Goal: Information Seeking & Learning: Learn about a topic

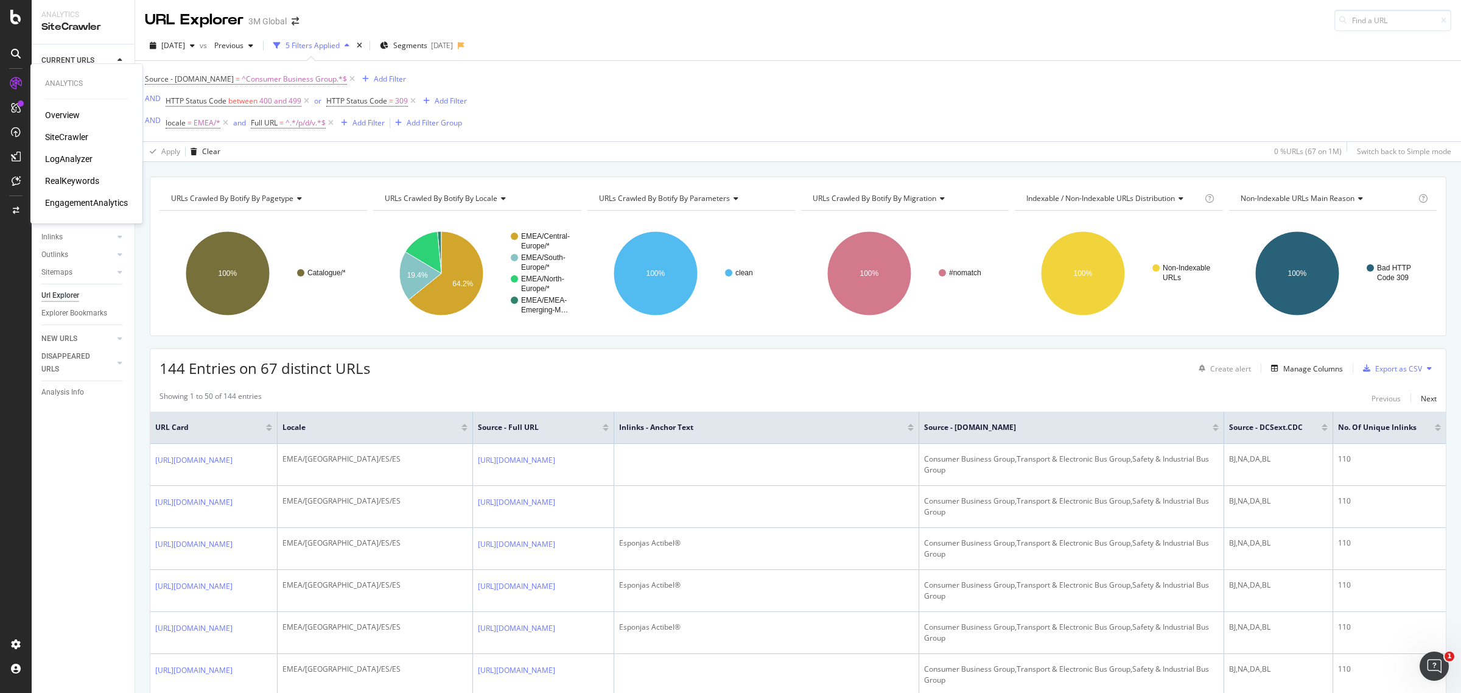
click at [93, 183] on div "RealKeywords" at bounding box center [72, 181] width 54 height 12
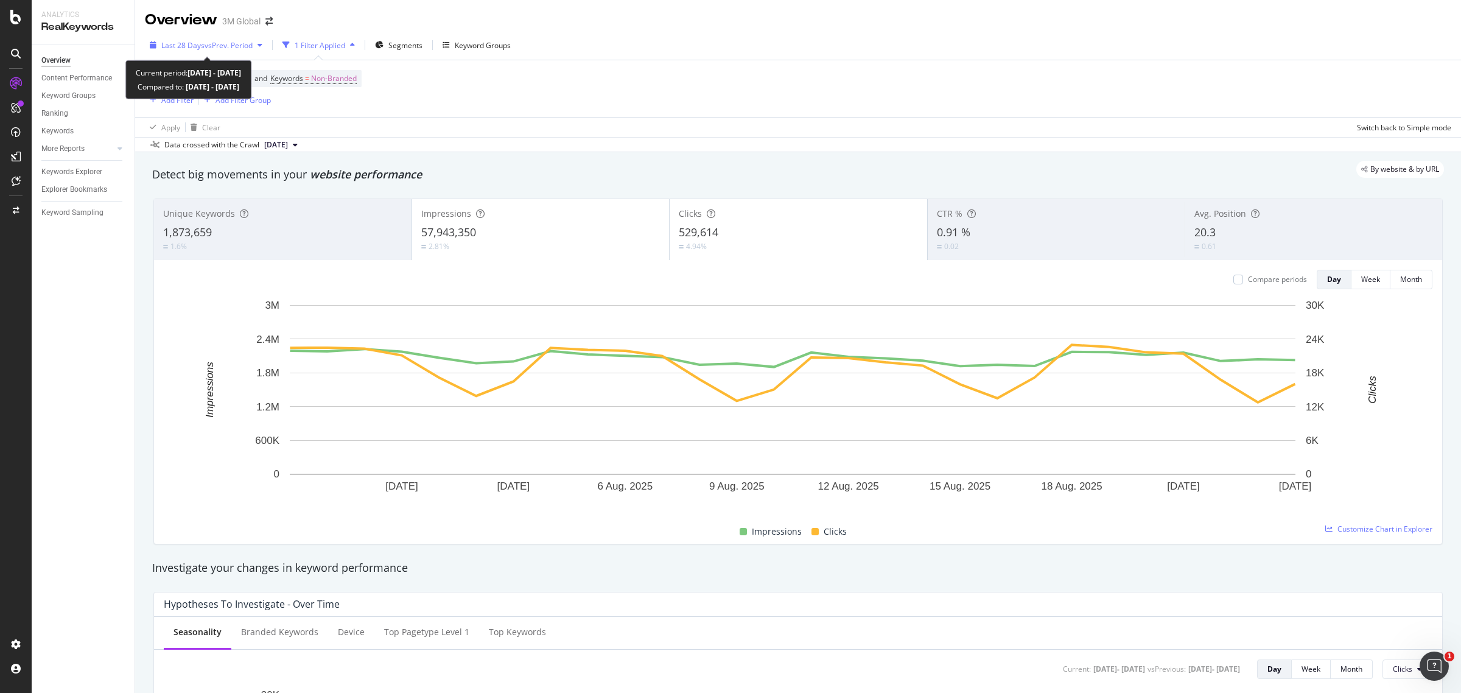
click at [200, 44] on span "Last 28 Days" at bounding box center [182, 45] width 43 height 10
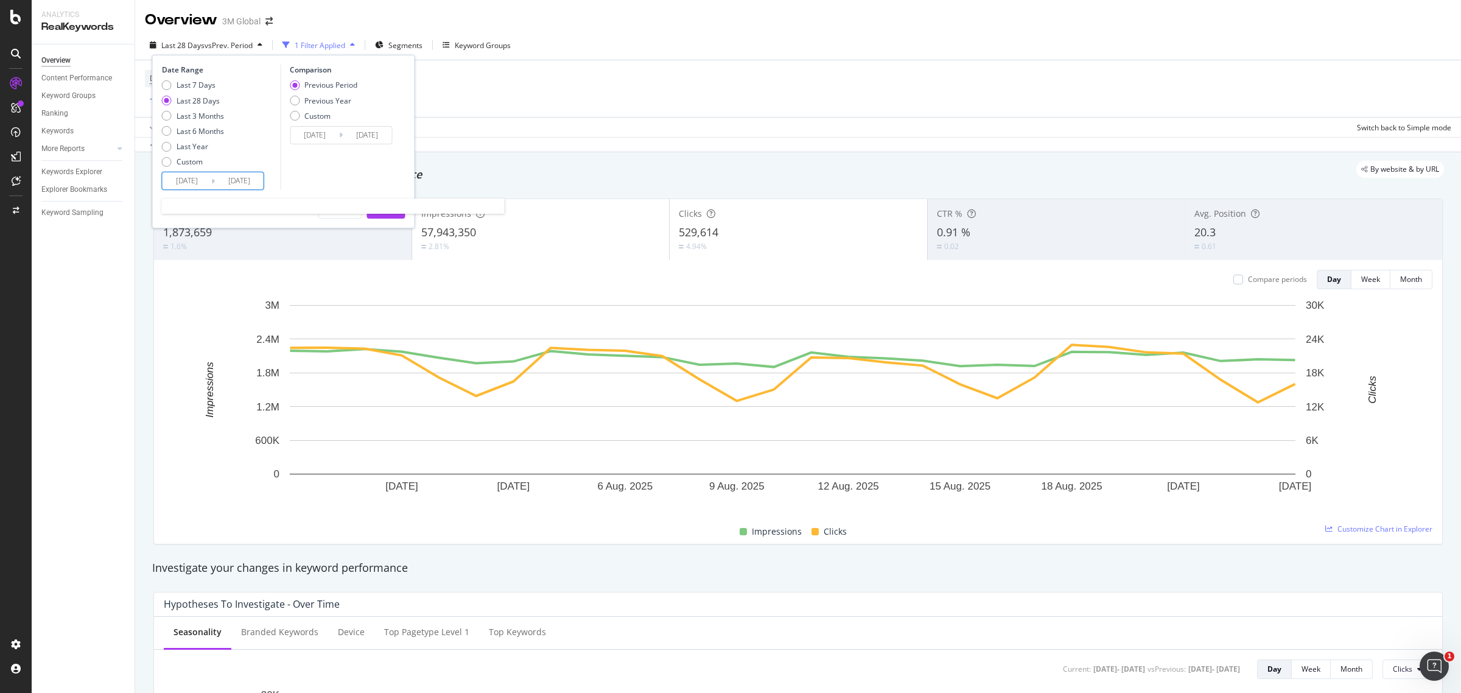
click at [198, 180] on input "[DATE]" at bounding box center [187, 180] width 49 height 17
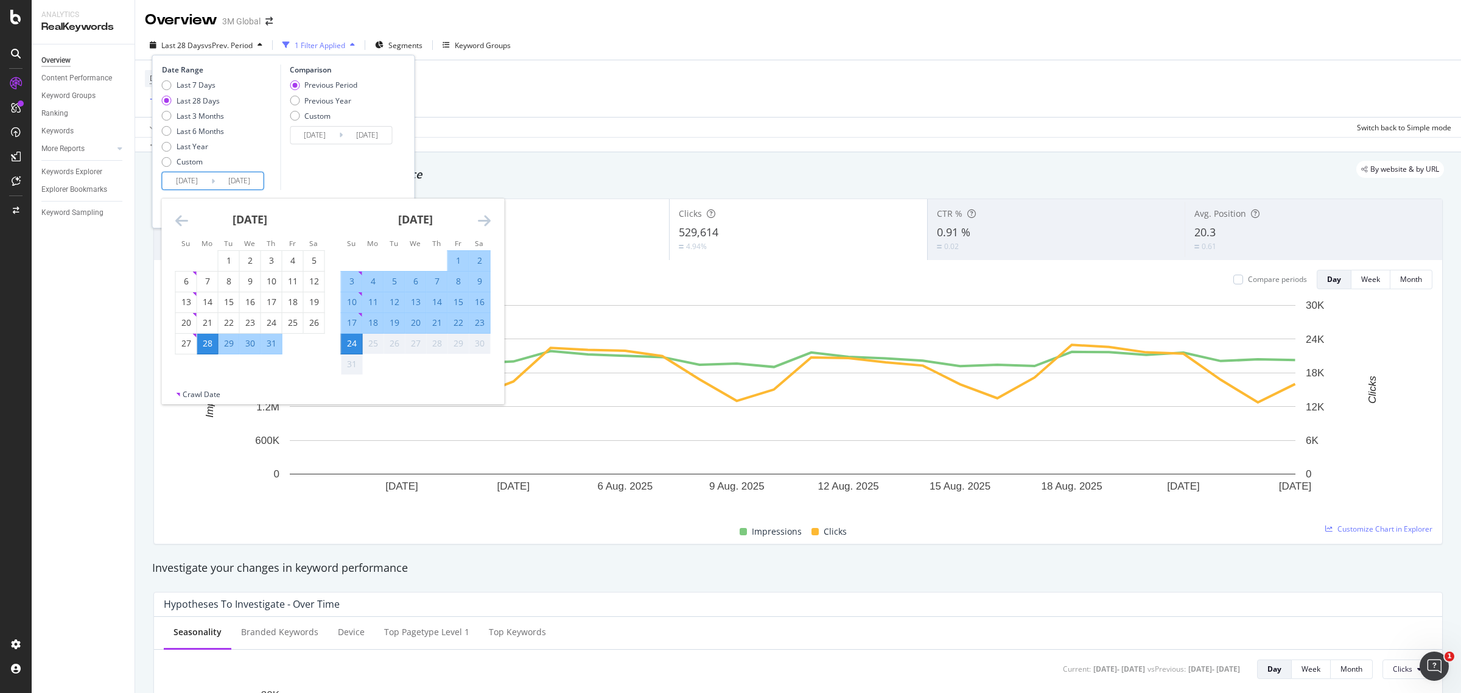
click at [195, 177] on input "[DATE]" at bounding box center [187, 180] width 49 height 17
click at [183, 218] on icon "Move backward to switch to the previous month." at bounding box center [181, 220] width 13 height 15
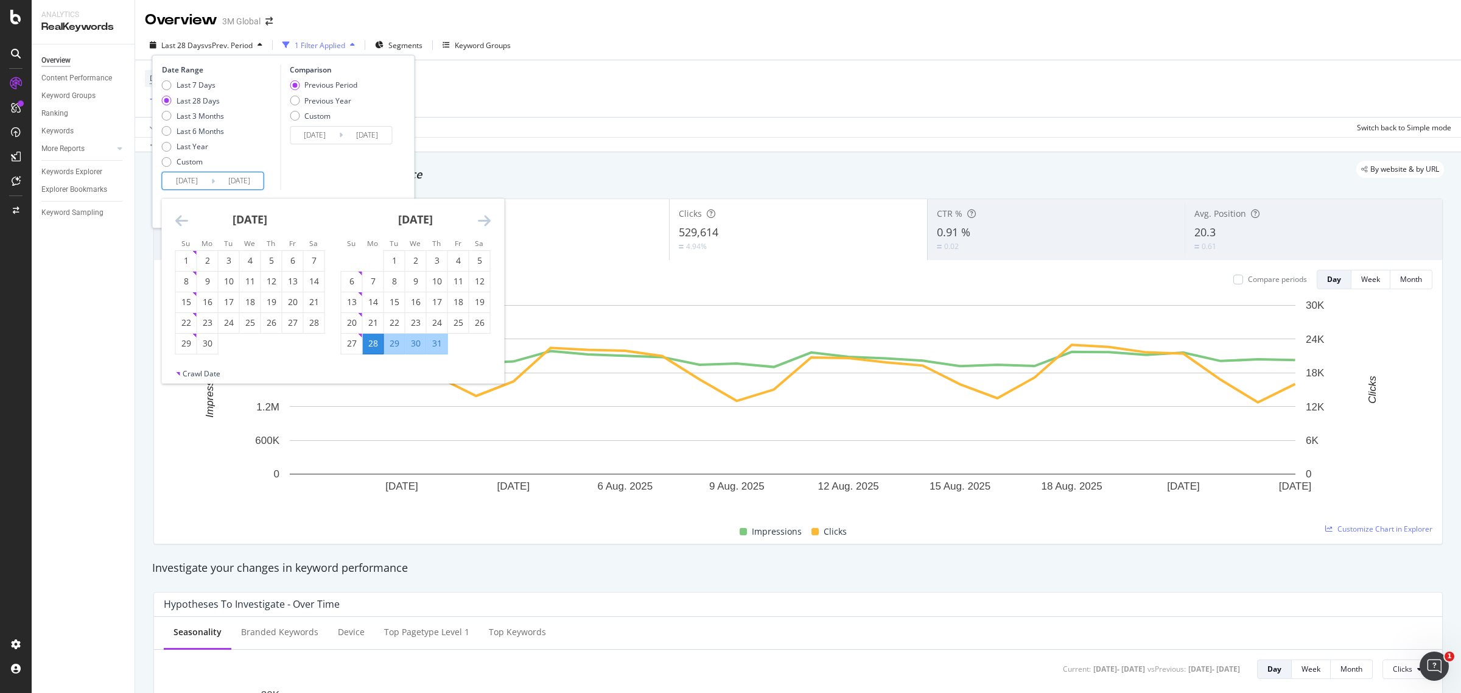
click at [183, 218] on icon "Move backward to switch to the previous month." at bounding box center [181, 220] width 13 height 15
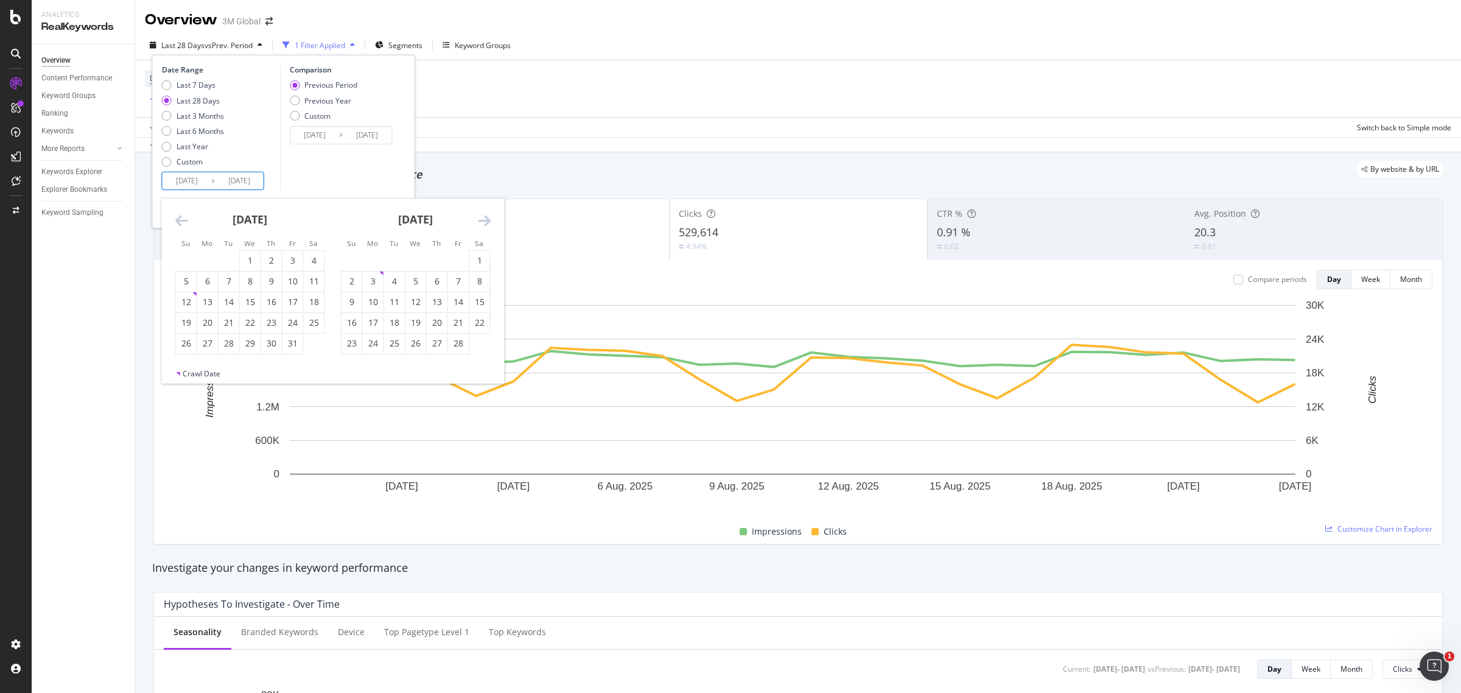
click at [183, 218] on icon "Move backward to switch to the previous month." at bounding box center [181, 220] width 13 height 15
click at [186, 261] on div "1" at bounding box center [186, 260] width 21 height 12
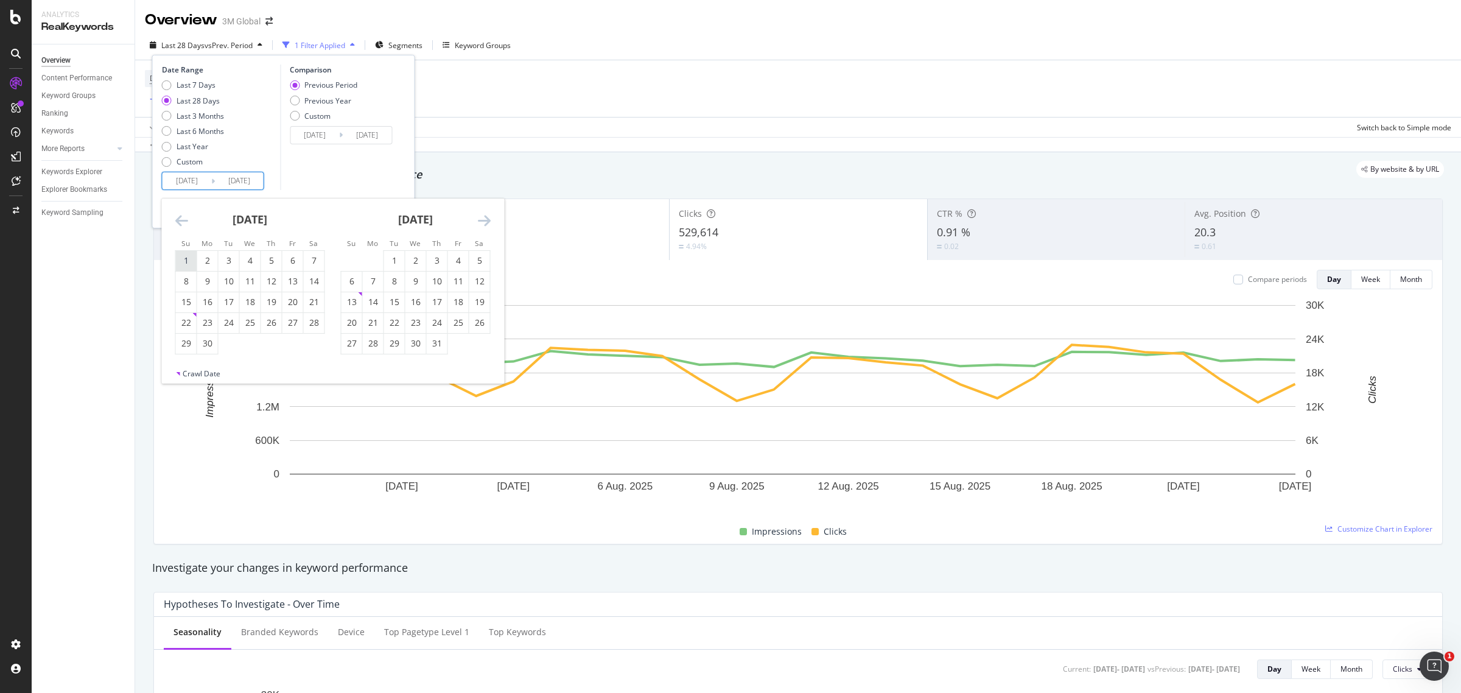
type input "[DATE]"
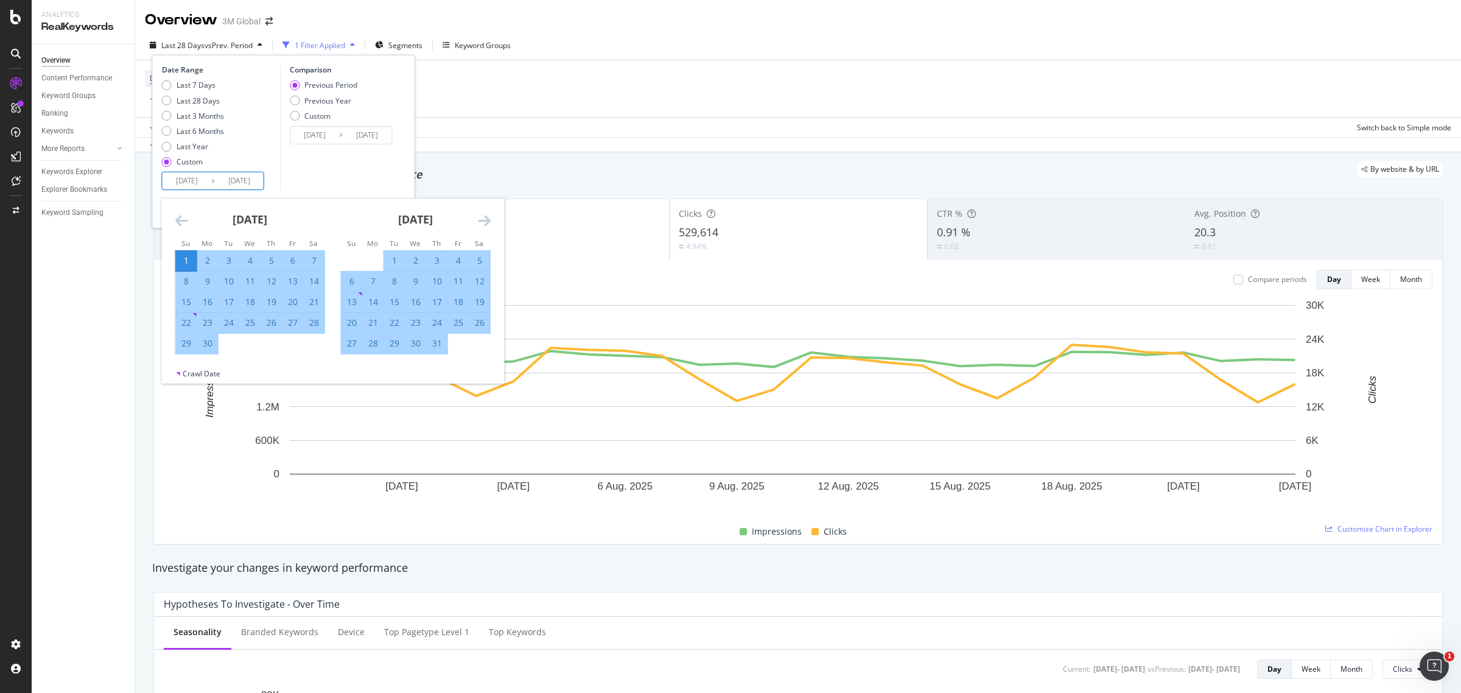
click at [487, 221] on icon "Move forward to switch to the next month." at bounding box center [484, 220] width 13 height 15
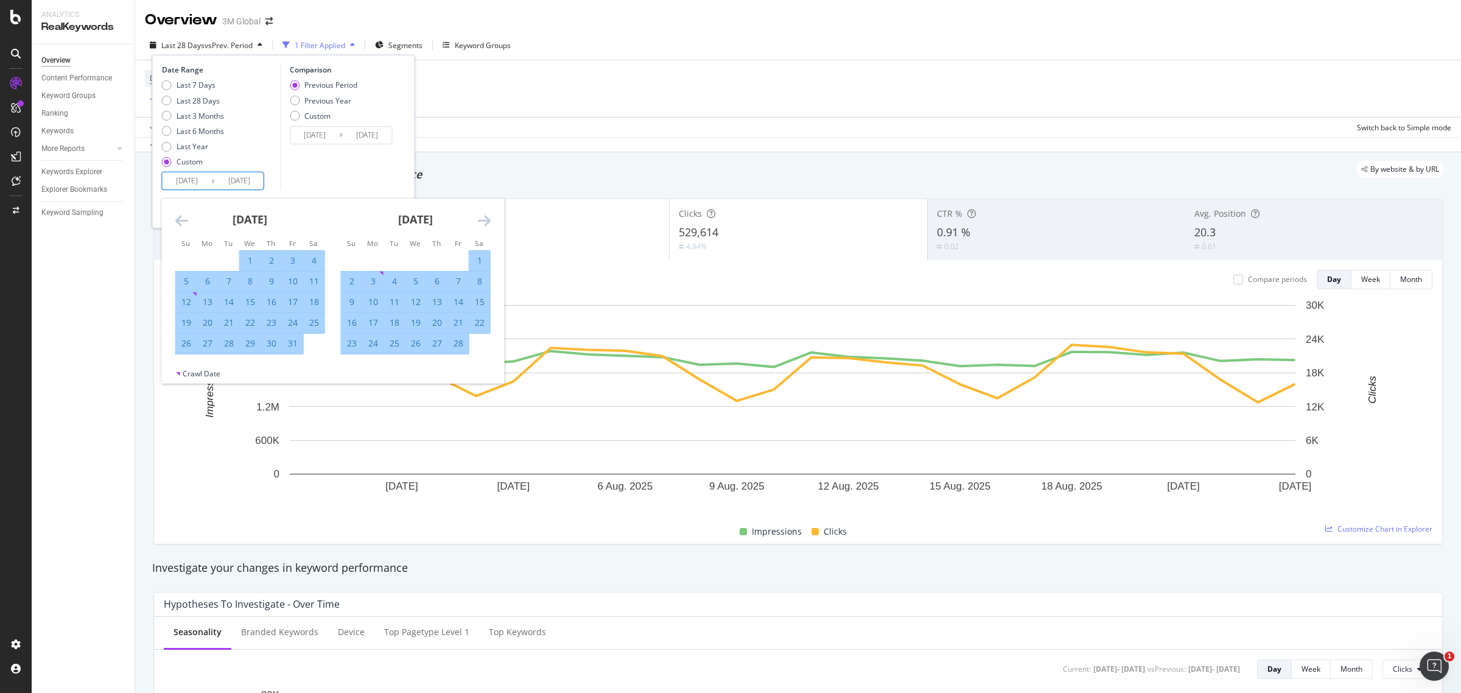
click at [487, 221] on icon "Move forward to switch to the next month." at bounding box center [484, 220] width 13 height 15
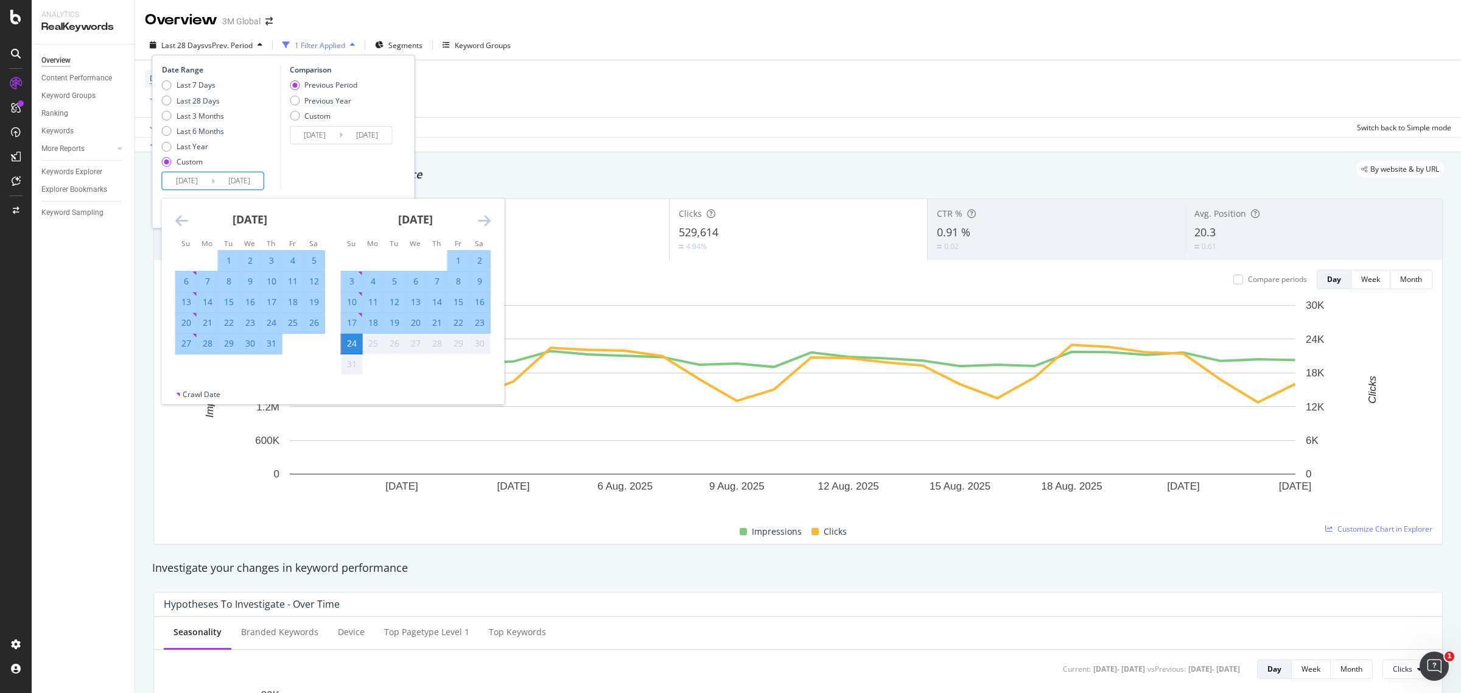
click at [351, 345] on div "24" at bounding box center [352, 343] width 21 height 12
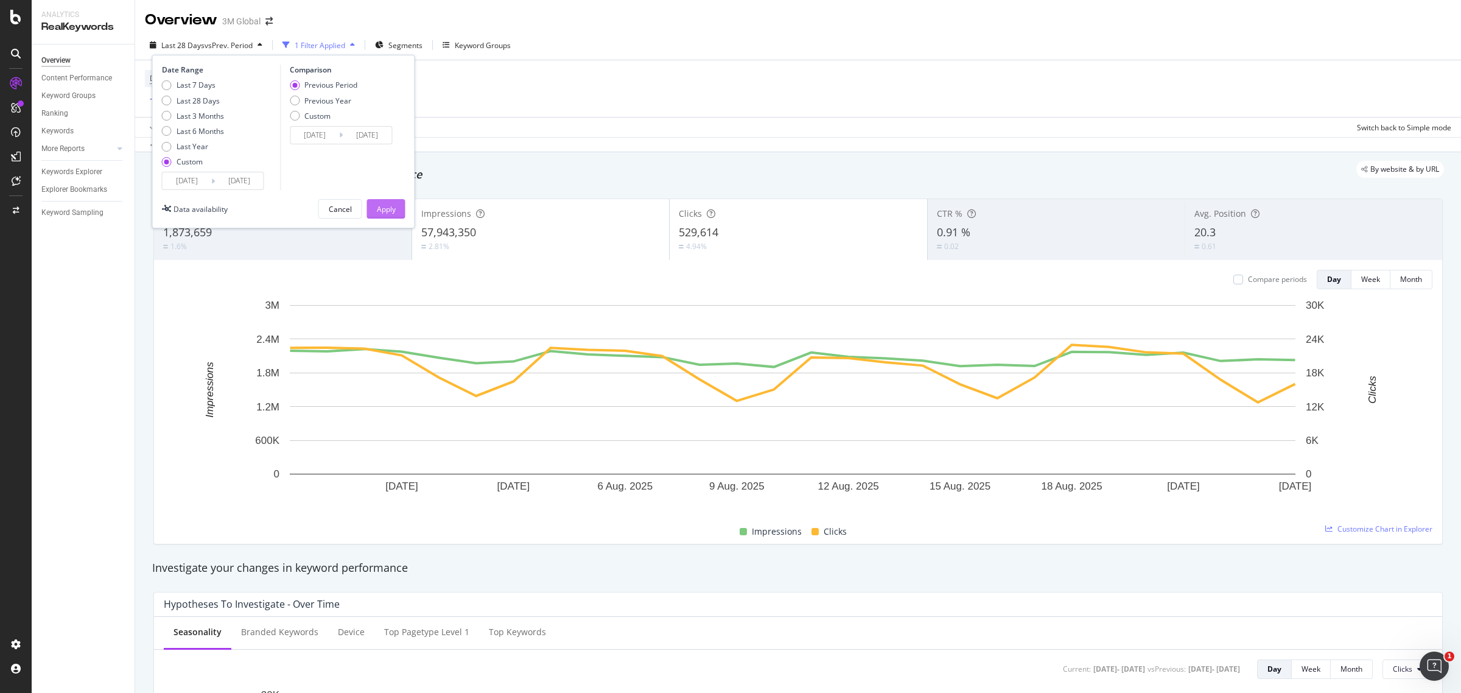
click at [387, 208] on div "Apply" at bounding box center [386, 209] width 19 height 10
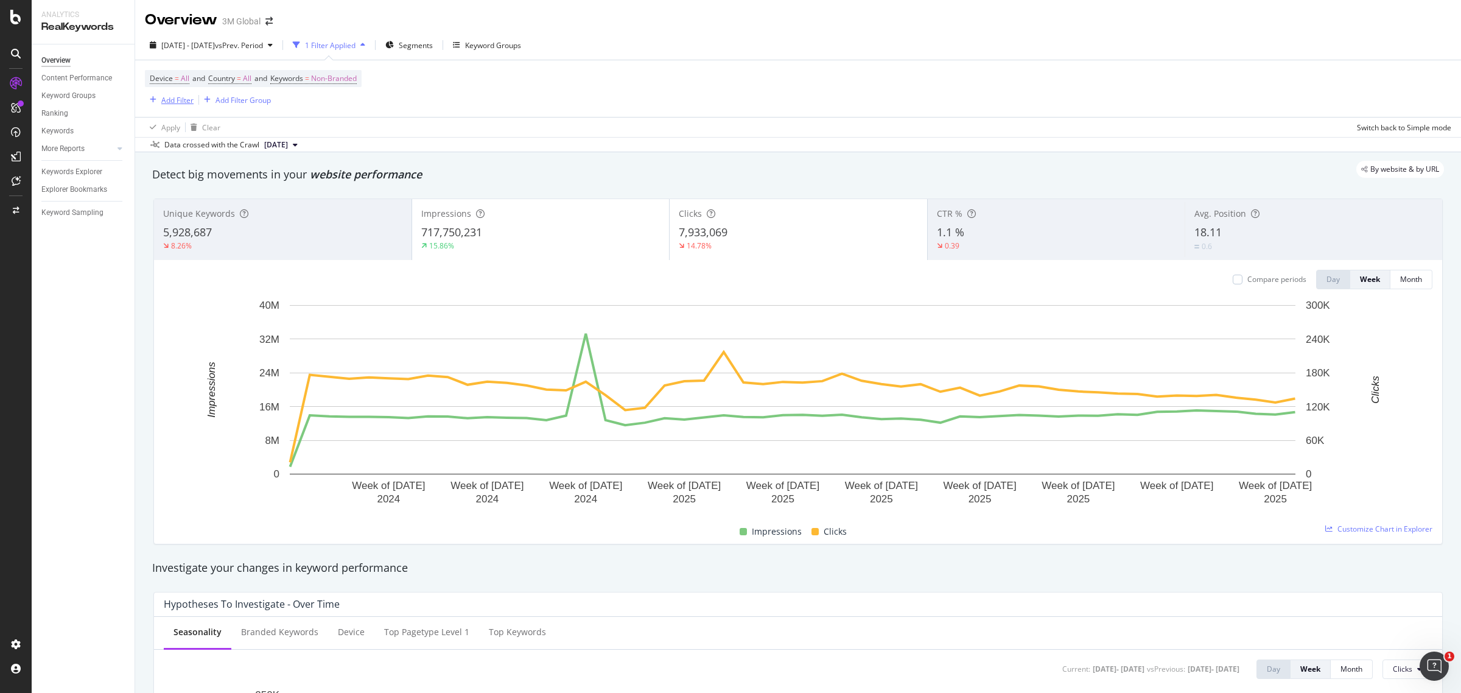
click at [190, 98] on div "Add Filter" at bounding box center [177, 100] width 32 height 10
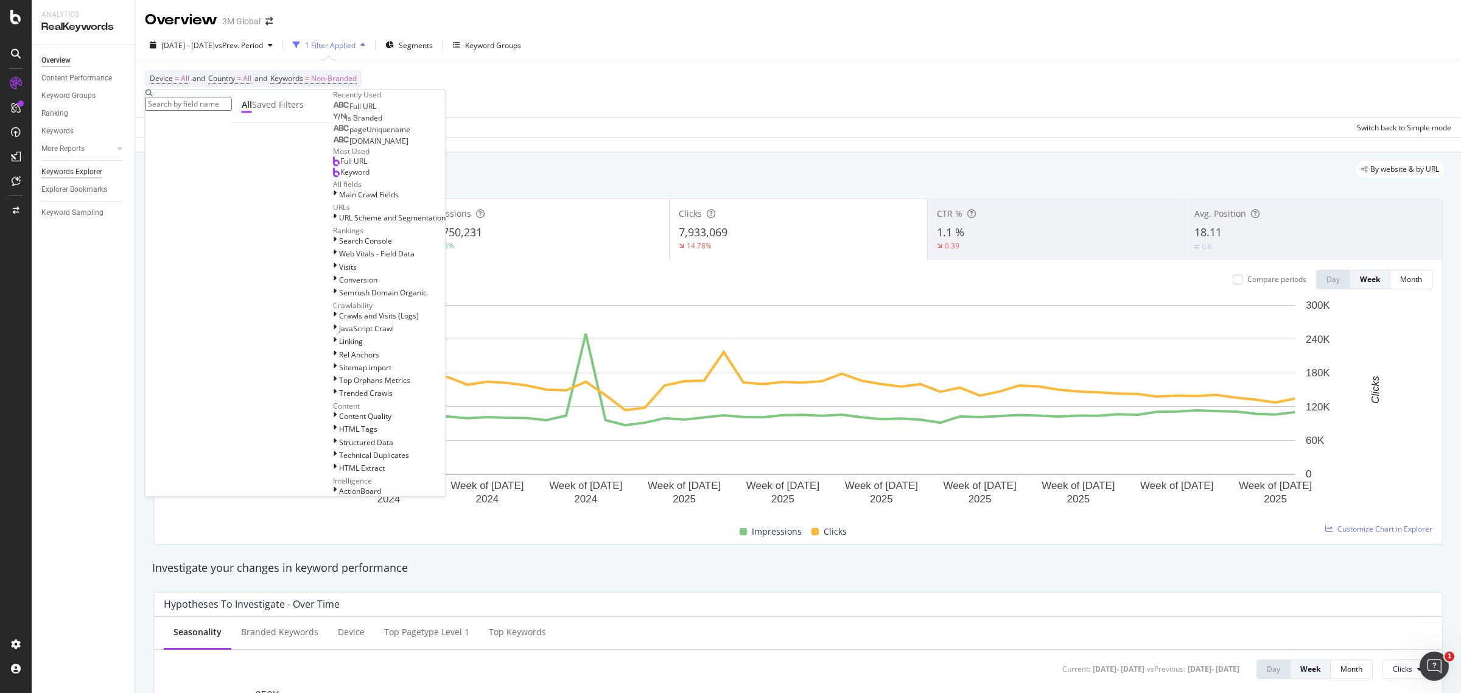
click at [85, 175] on div "Keywords Explorer" at bounding box center [71, 172] width 61 height 13
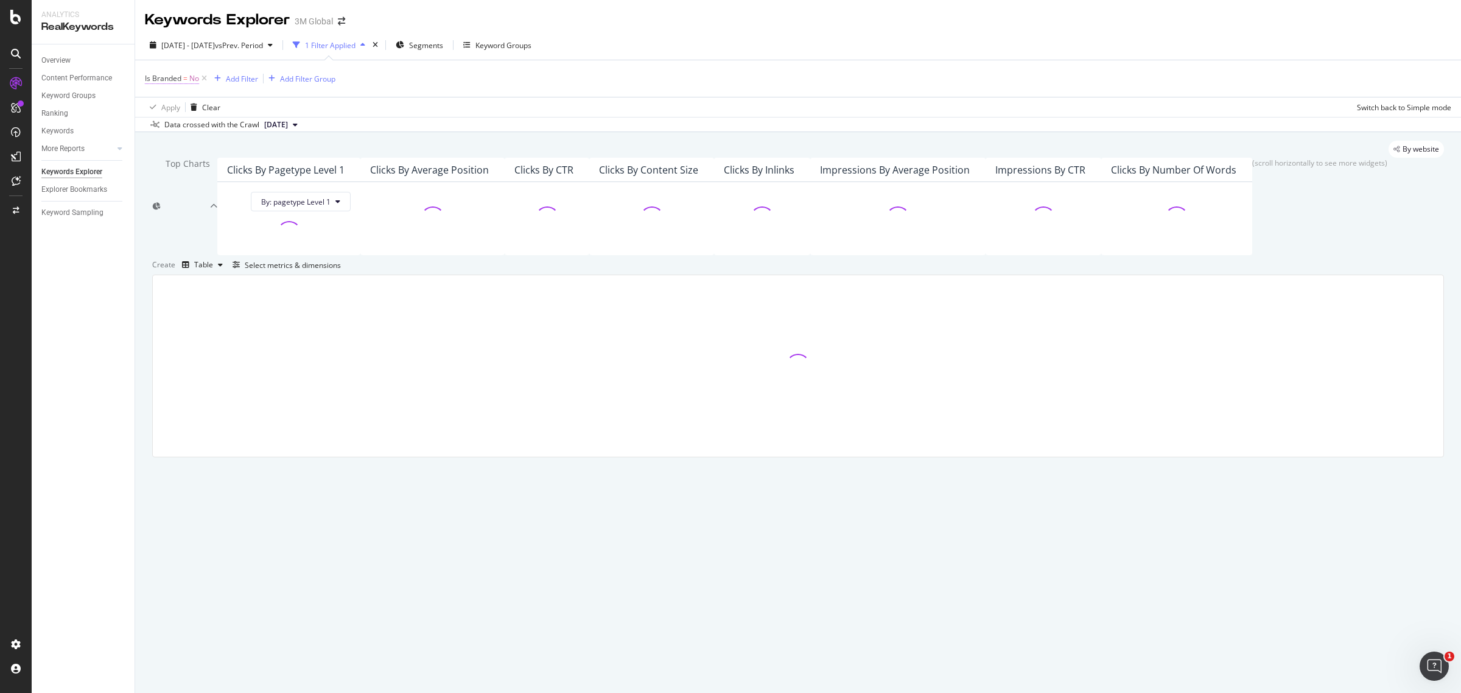
click at [180, 74] on span "Is Branded" at bounding box center [163, 78] width 37 height 10
click at [170, 91] on icon at bounding box center [165, 87] width 9 height 7
click at [198, 95] on div "No Cancel Add filter Apply" at bounding box center [237, 86] width 184 height 19
click at [200, 92] on div "Cancel" at bounding box center [211, 87] width 23 height 10
click at [201, 77] on icon at bounding box center [204, 78] width 10 height 12
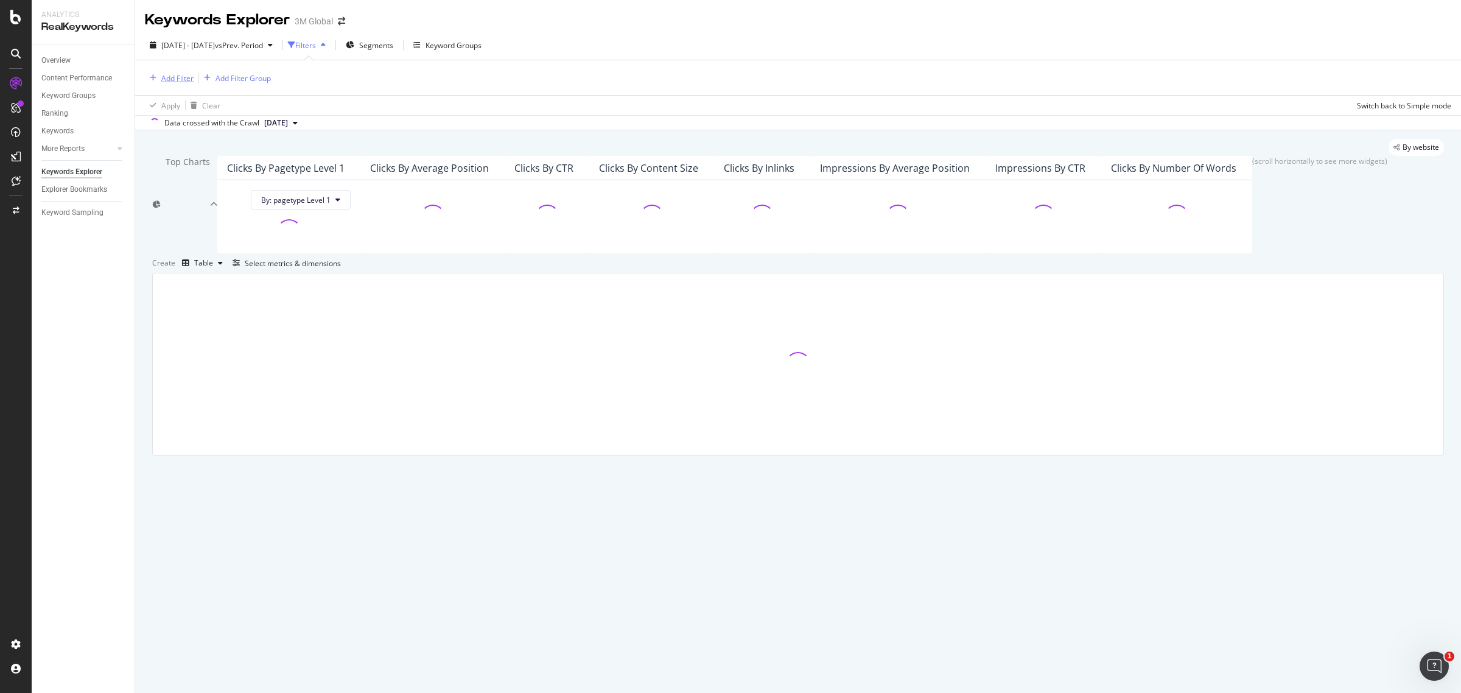
click at [181, 77] on div "Add Filter" at bounding box center [177, 78] width 32 height 10
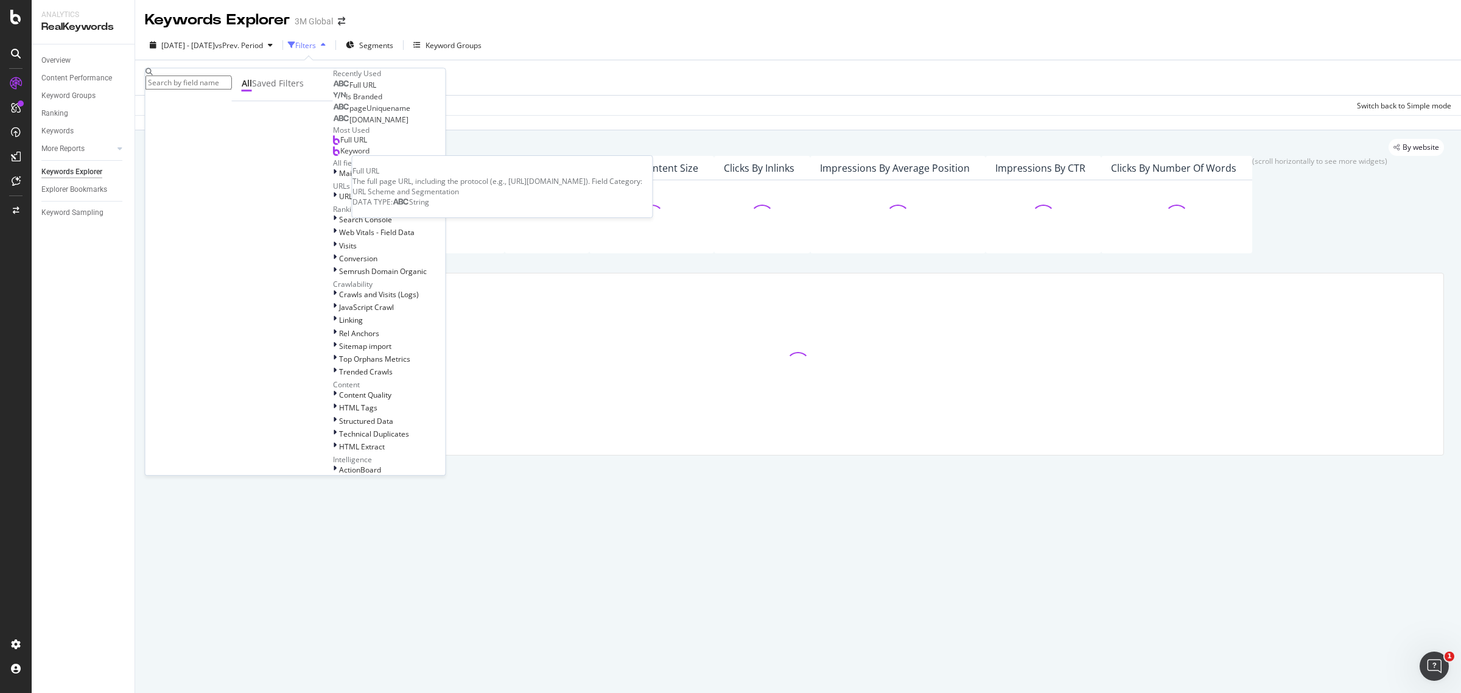
click at [349, 90] on span "Full URL" at bounding box center [362, 85] width 27 height 10
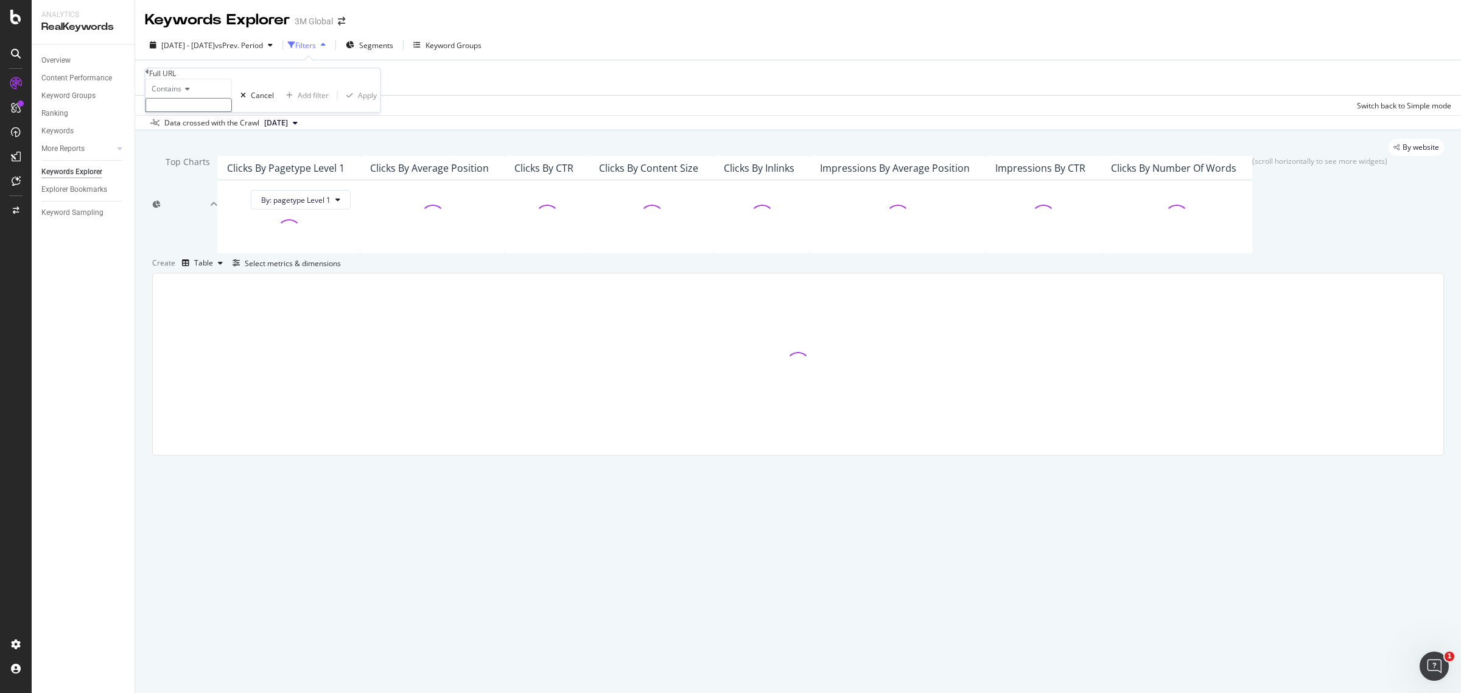
click at [220, 112] on input "text" at bounding box center [188, 105] width 86 height 14
paste input "articles/top-tips-for-managing-a-busy-schedule/"
type input "articles/top-tips-for-managing-a-busy-schedule/"
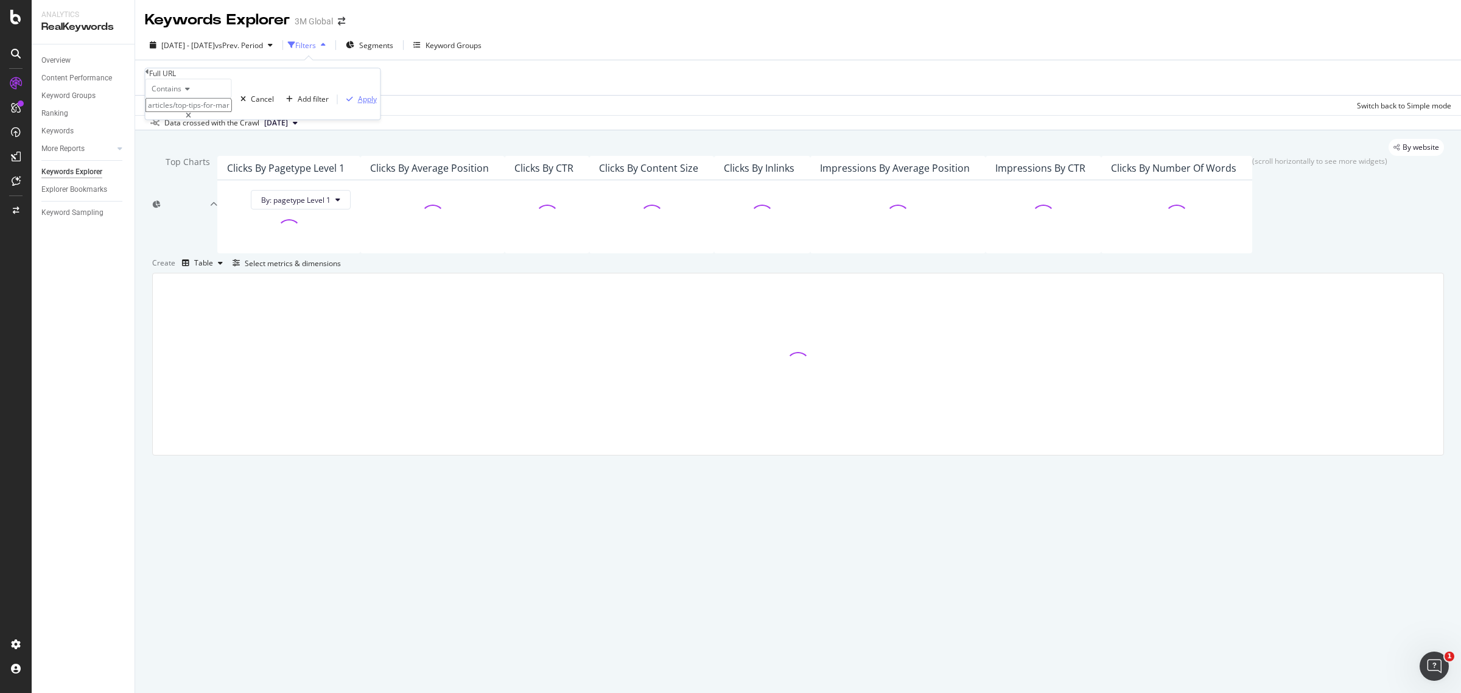
click at [358, 104] on div "Apply" at bounding box center [367, 99] width 19 height 10
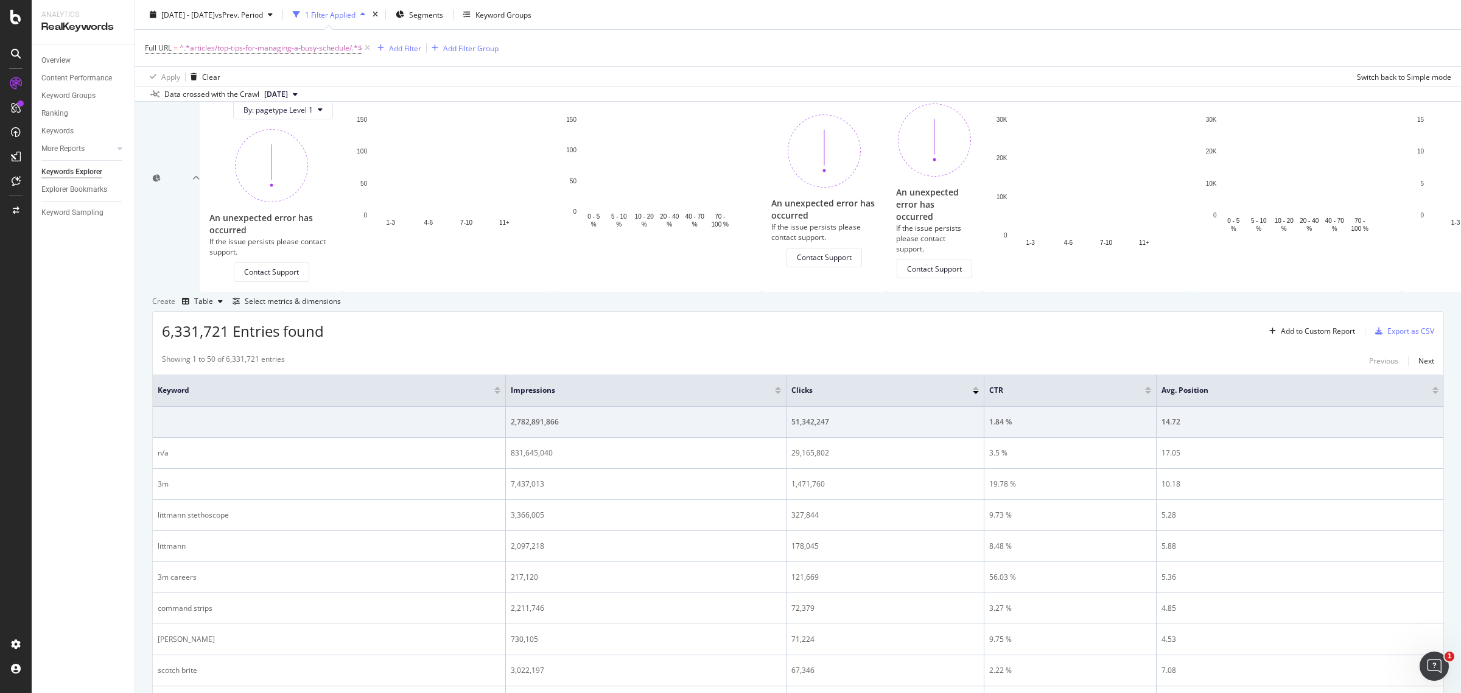
scroll to position [76, 0]
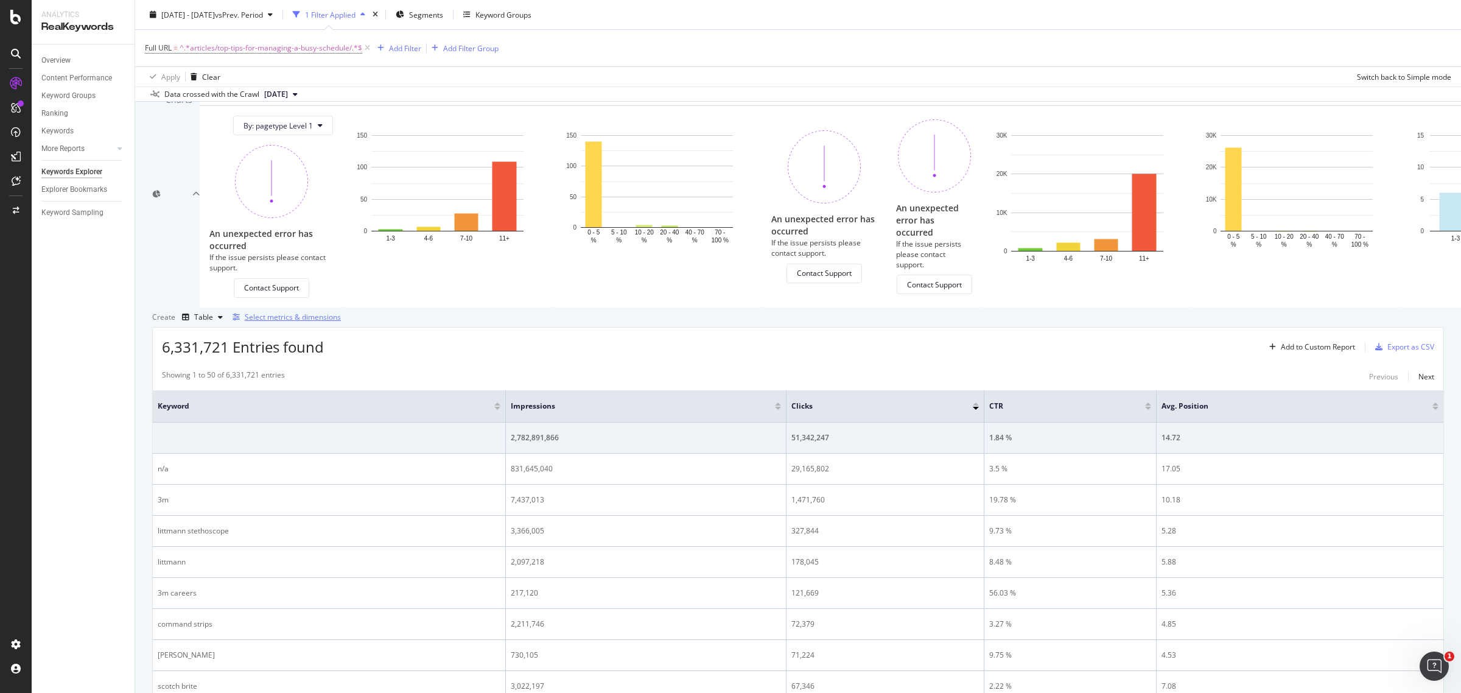
click at [341, 322] on div "Select metrics & dimensions" at bounding box center [293, 317] width 96 height 10
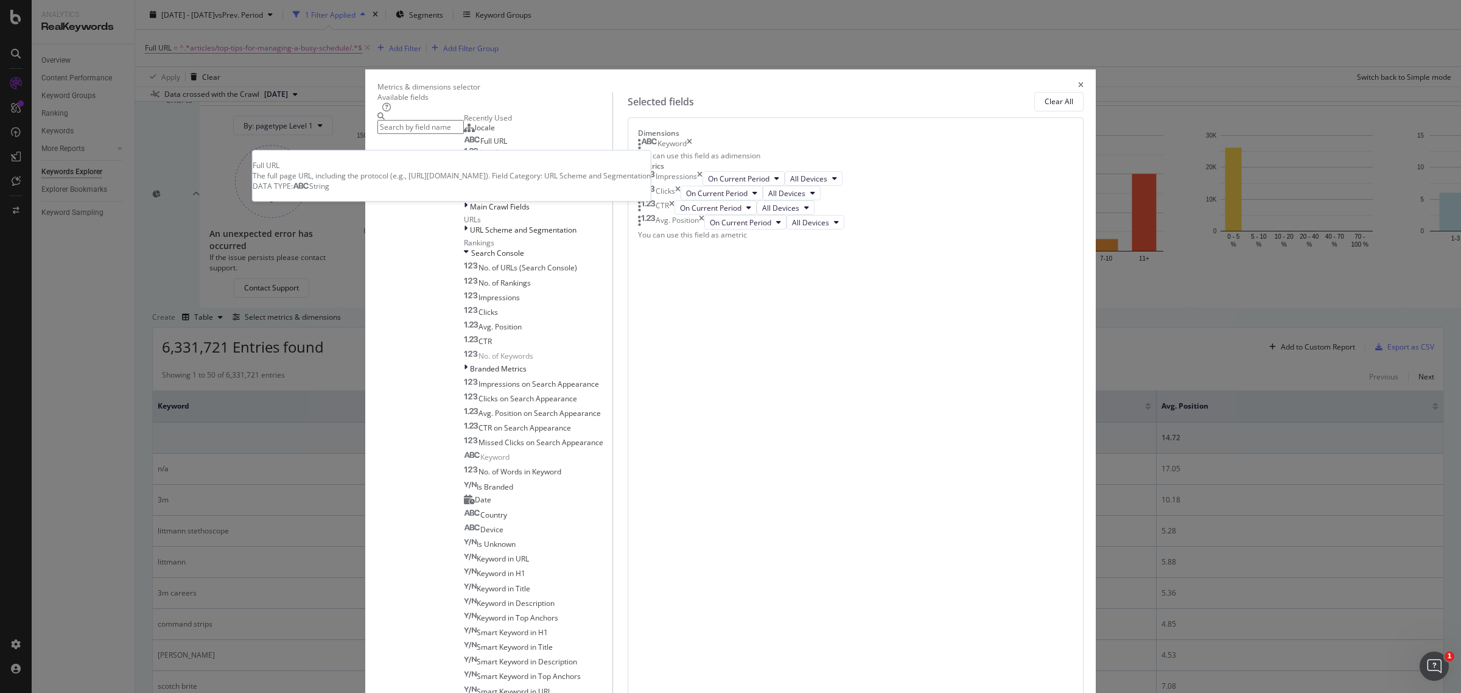
click at [507, 146] on div "Full URL" at bounding box center [485, 141] width 43 height 10
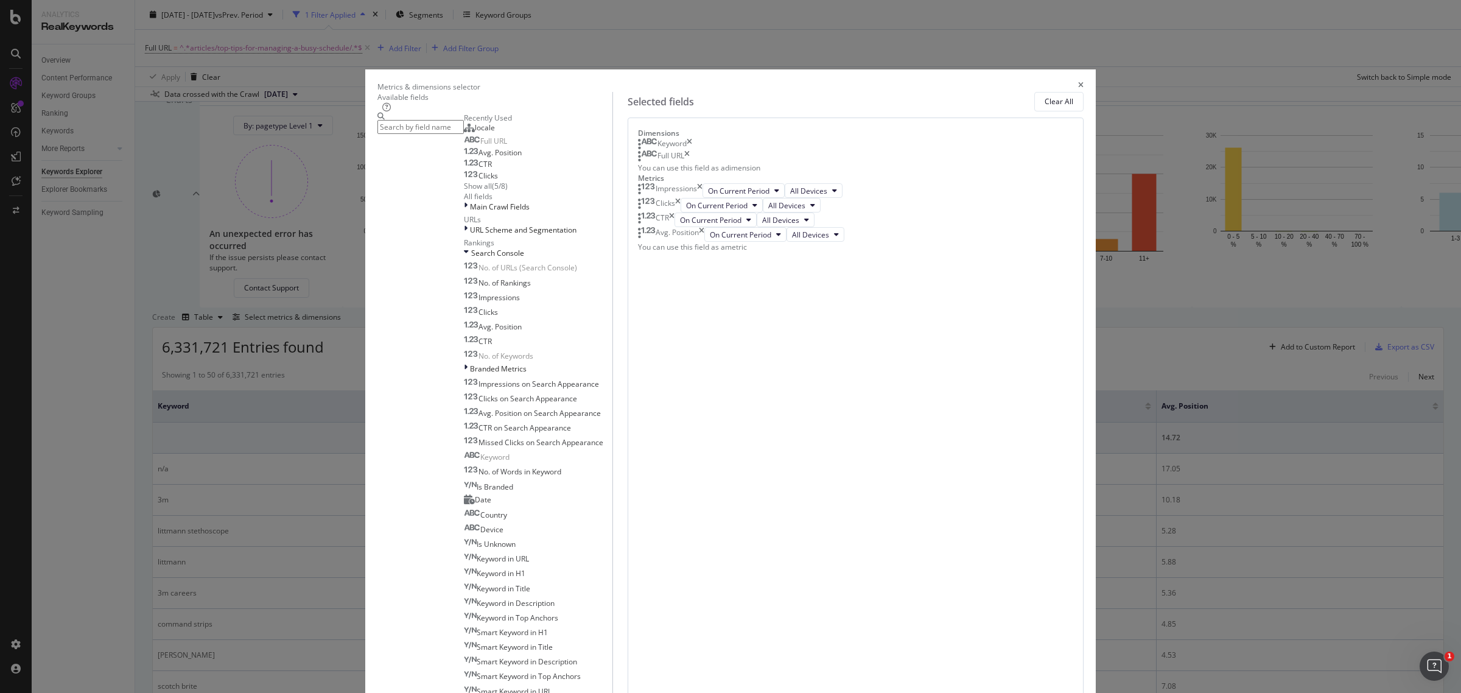
click at [495, 133] on div "locale" at bounding box center [479, 128] width 31 height 10
drag, startPoint x: 857, startPoint y: 242, endPoint x: 856, endPoint y: 214, distance: 28.0
click at [856, 214] on body "Analytics RealKeywords Overview Content Performance Keyword Groups Ranking Keyw…" at bounding box center [730, 346] width 1461 height 693
drag, startPoint x: 903, startPoint y: 271, endPoint x: 933, endPoint y: 357, distance: 91.6
click at [906, 220] on body "Analytics RealKeywords Overview Content Performance Keyword Groups Ranking Keyw…" at bounding box center [730, 346] width 1461 height 693
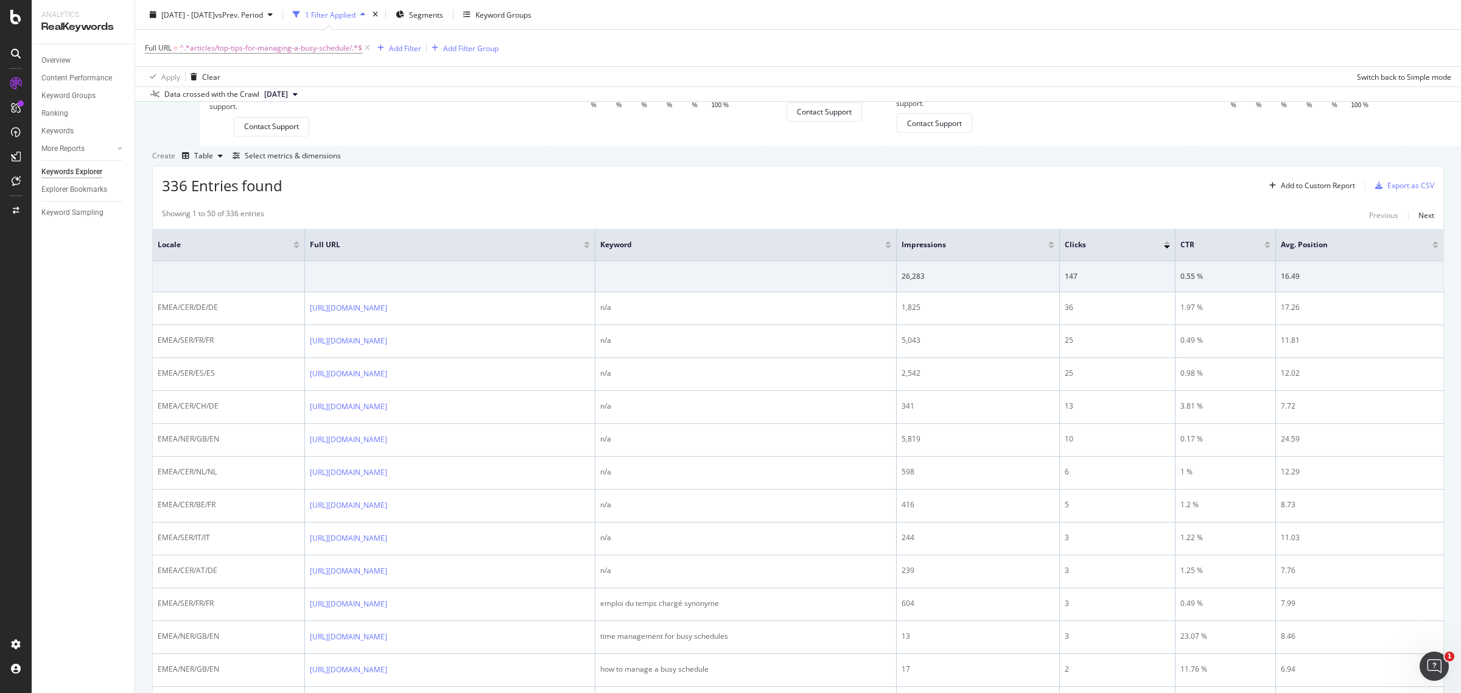
scroll to position [228, 0]
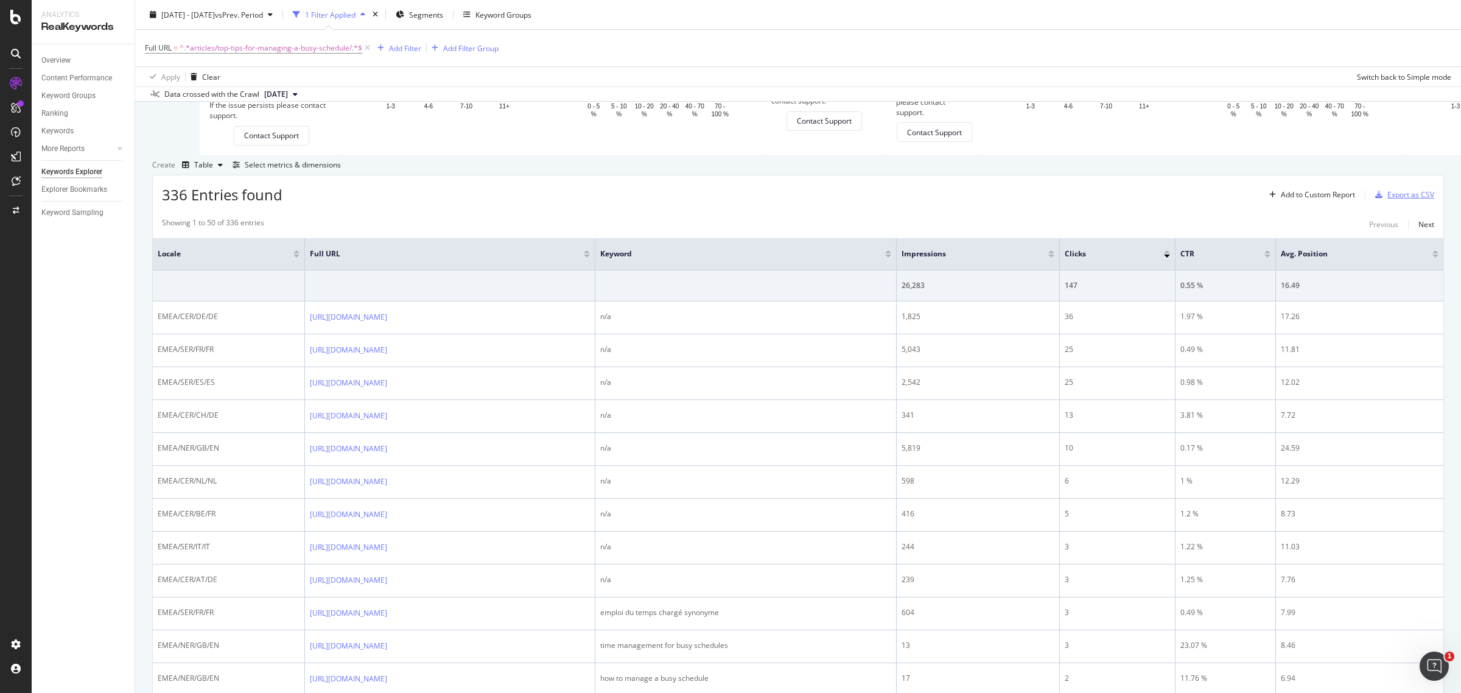
click at [1401, 200] on div "Export as CSV" at bounding box center [1410, 194] width 47 height 10
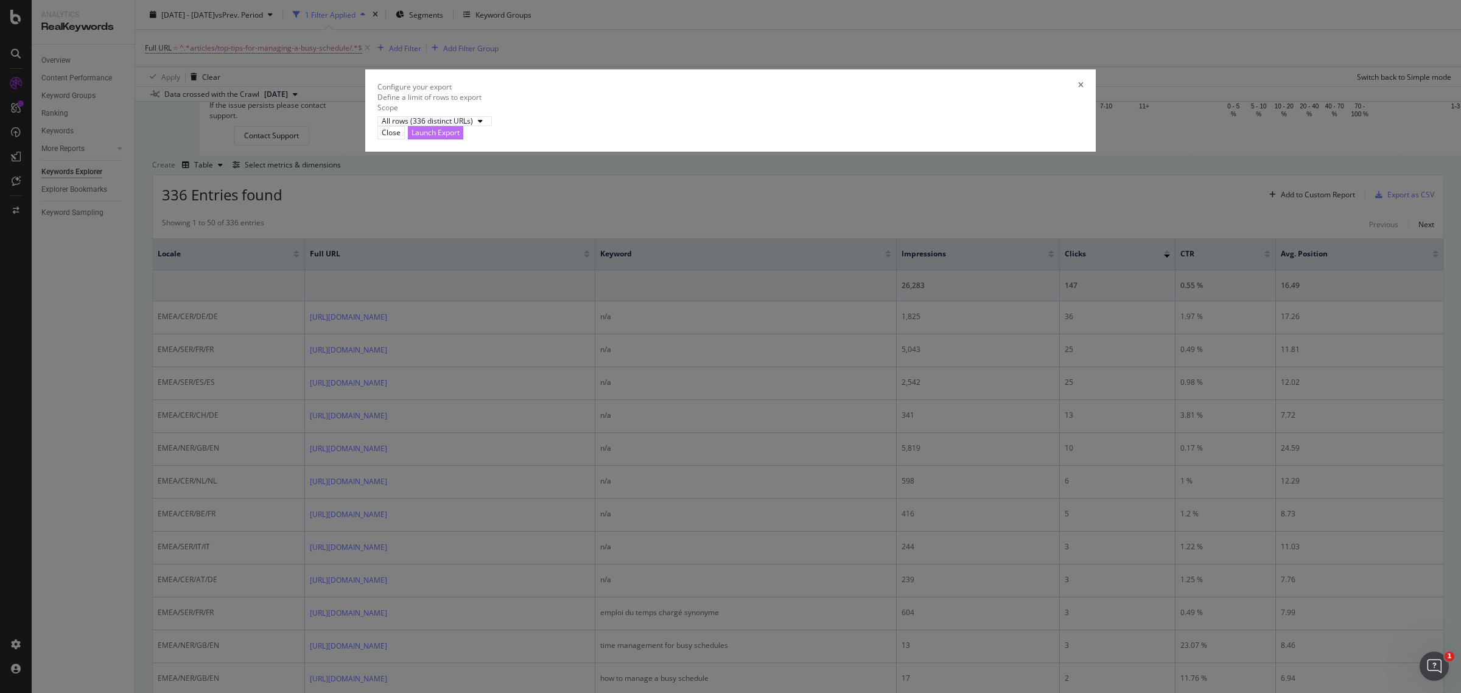
click at [460, 138] on div "Launch Export" at bounding box center [436, 132] width 48 height 10
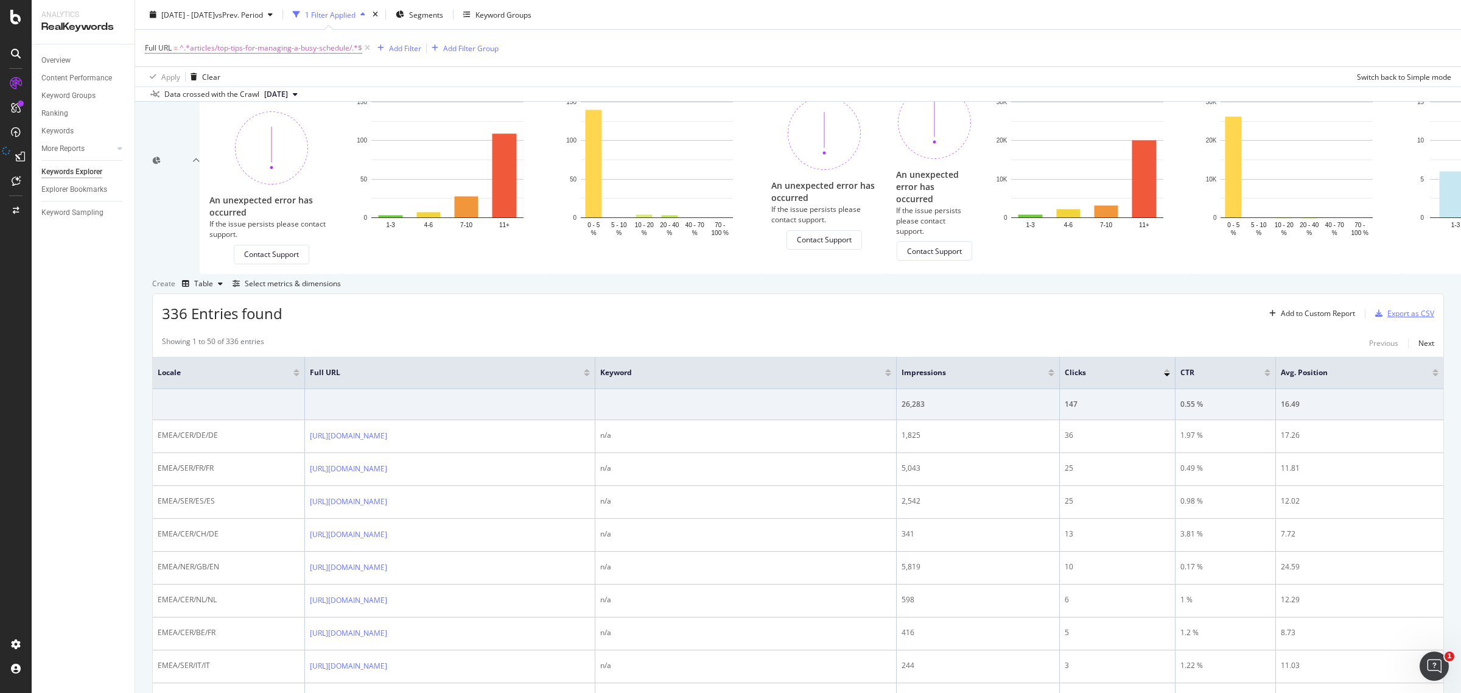
scroll to position [0, 0]
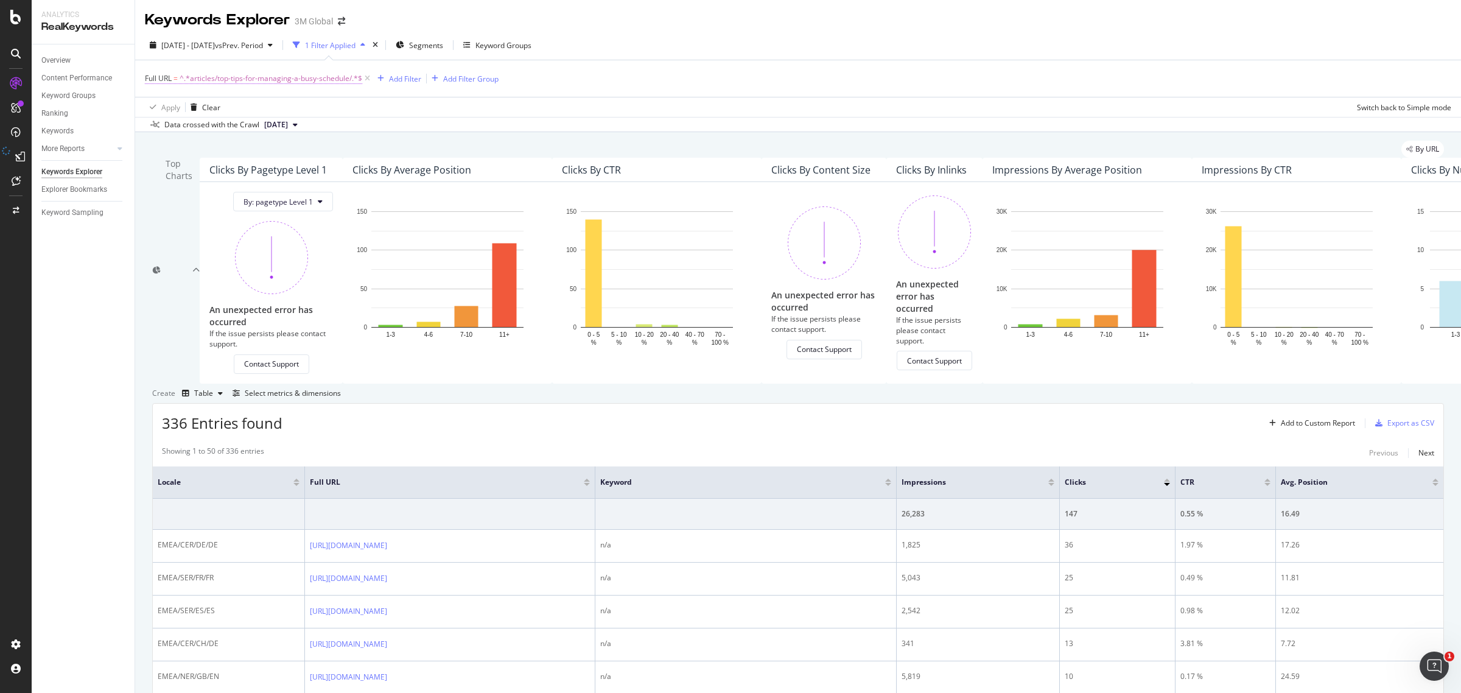
click at [330, 80] on span "^.*articles/top-tips-for-managing-a-busy-schedule/.*$" at bounding box center [271, 78] width 183 height 17
click at [191, 118] on icon at bounding box center [188, 114] width 5 height 7
click at [232, 111] on input "articles/top-tips-for-managing-a-busy-schedule/" at bounding box center [188, 104] width 86 height 14
paste input "/improve-reading-skills-with-sticky-notes/"
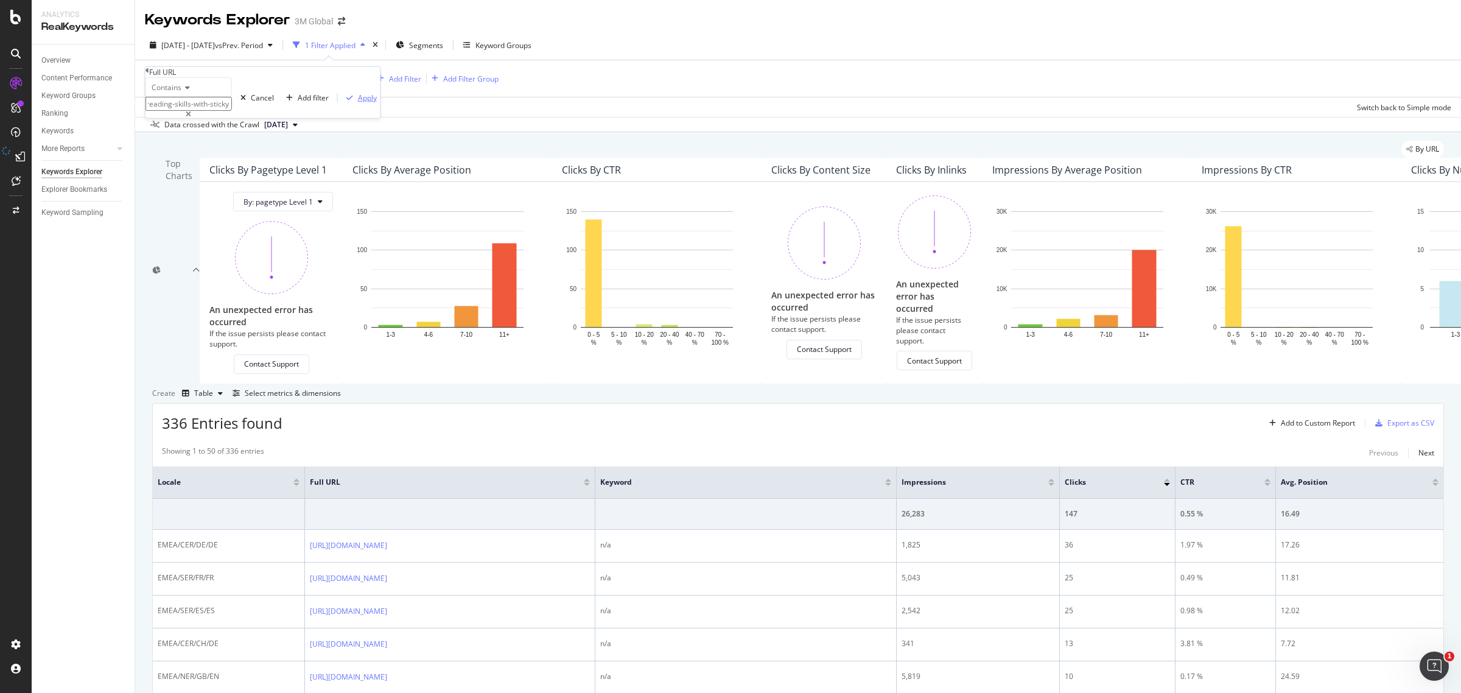
type input "/improve-reading-skills-with-sticky-notes/"
click at [358, 103] on div "Apply" at bounding box center [367, 98] width 19 height 10
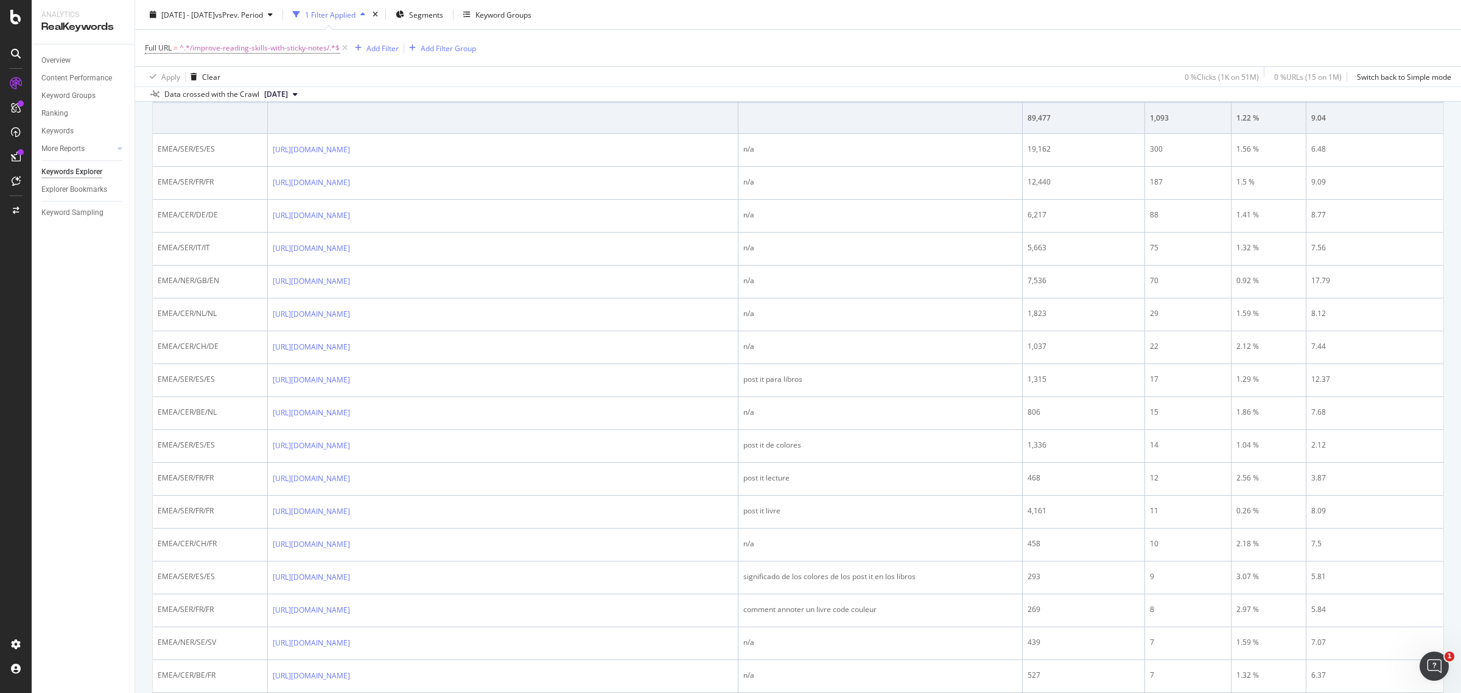
scroll to position [76, 0]
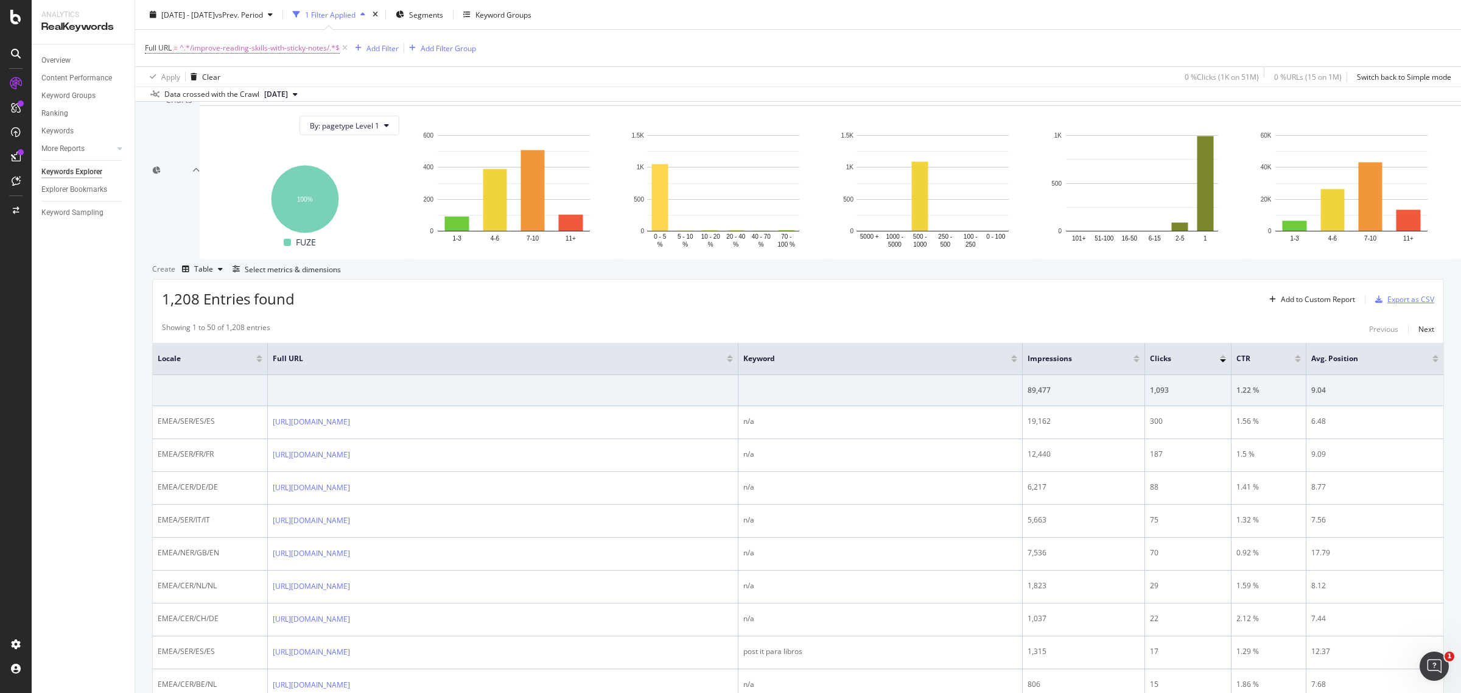
click at [1415, 304] on div "Export as CSV" at bounding box center [1410, 299] width 47 height 10
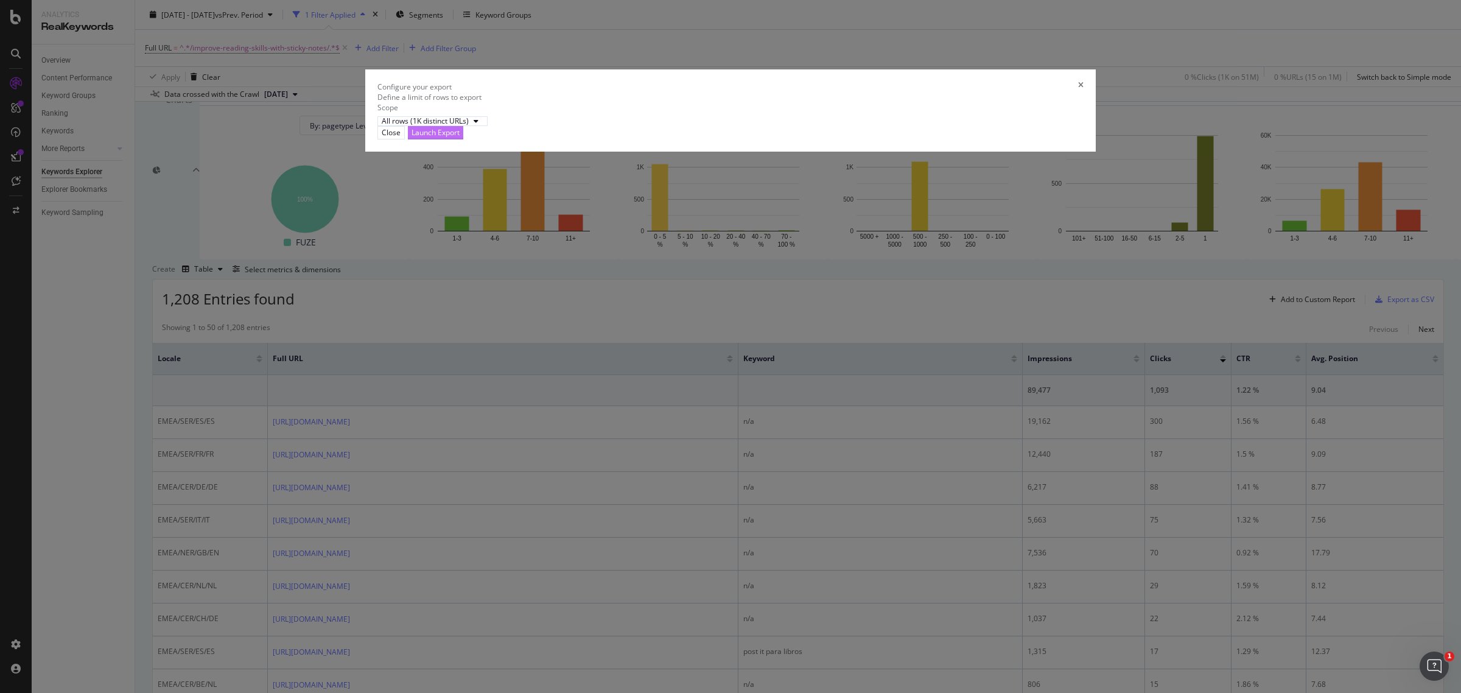
click at [460, 138] on div "Launch Export" at bounding box center [436, 132] width 48 height 10
